Goal: Information Seeking & Learning: Learn about a topic

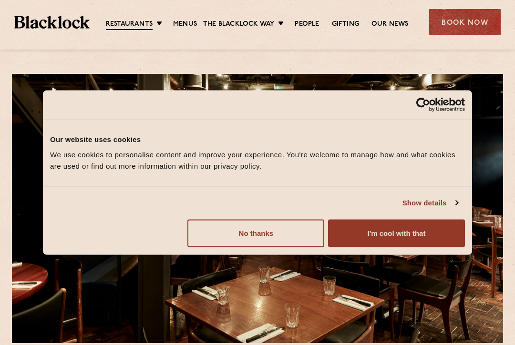
click at [377, 230] on button "I'm cool with that" at bounding box center [396, 233] width 137 height 28
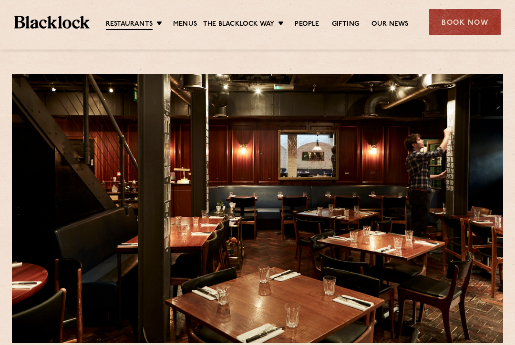
click at [187, 24] on link "Menus" at bounding box center [185, 25] width 24 height 10
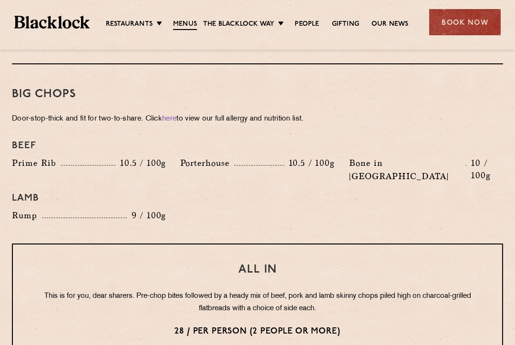
scroll to position [1046, 0]
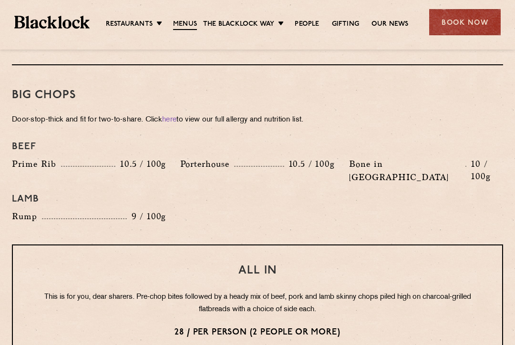
click at [0, 0] on link "[PERSON_NAME] Cuts" at bounding box center [0, 0] width 0 height 0
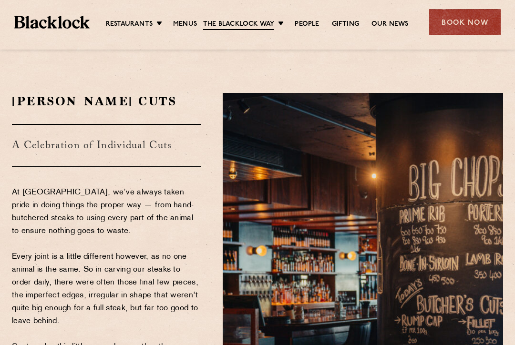
click at [184, 25] on link "Menus" at bounding box center [185, 25] width 24 height 10
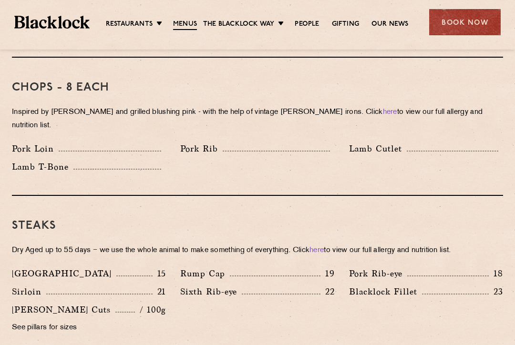
scroll to position [742, 0]
